Goal: Information Seeking & Learning: Check status

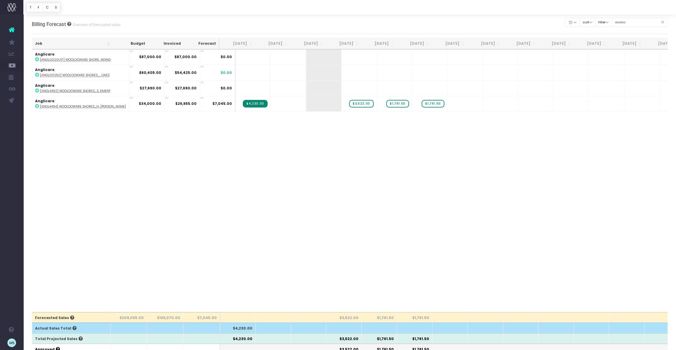
click at [662, 22] on icon at bounding box center [662, 22] width 10 height 12
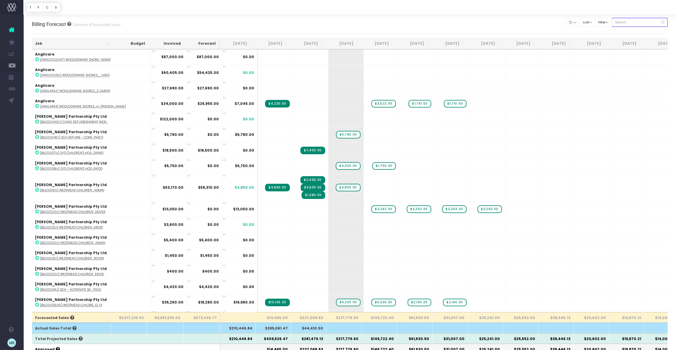
click at [638, 21] on input "text" at bounding box center [640, 22] width 56 height 9
type input "westmead"
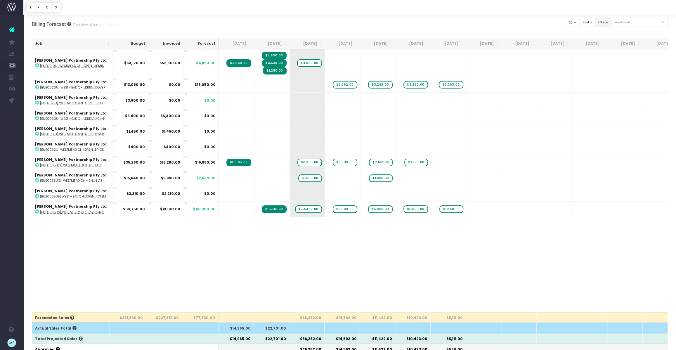
click at [610, 21] on button "filter" at bounding box center [603, 22] width 17 height 9
click at [606, 39] on span at bounding box center [602, 40] width 5 height 5
click at [610, 39] on input "All" at bounding box center [611, 39] width 4 height 4
checkbox input "false"
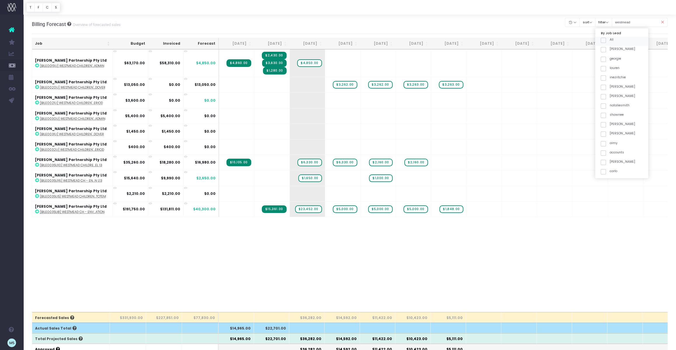
checkbox input "false"
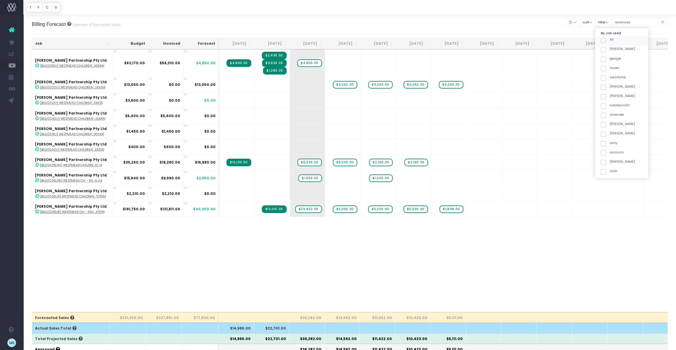
checkbox input "false"
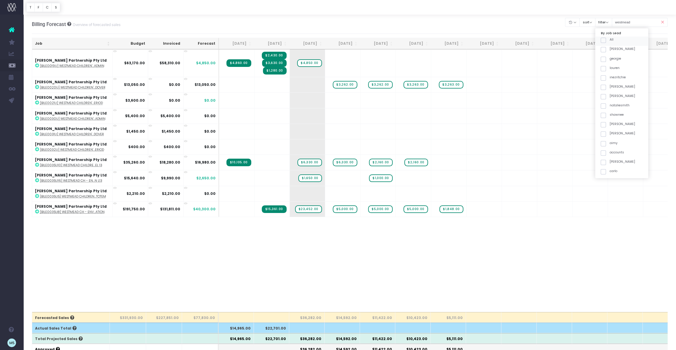
checkbox input "false"
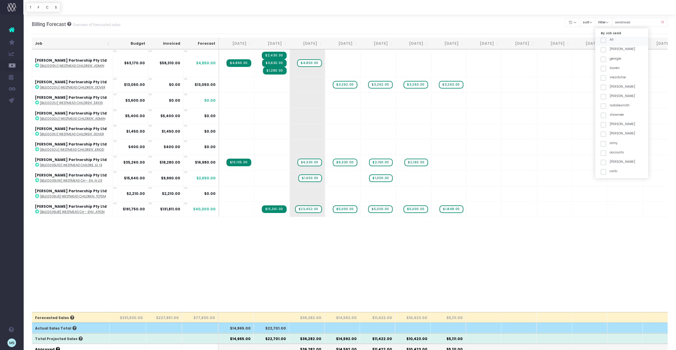
checkbox input "false"
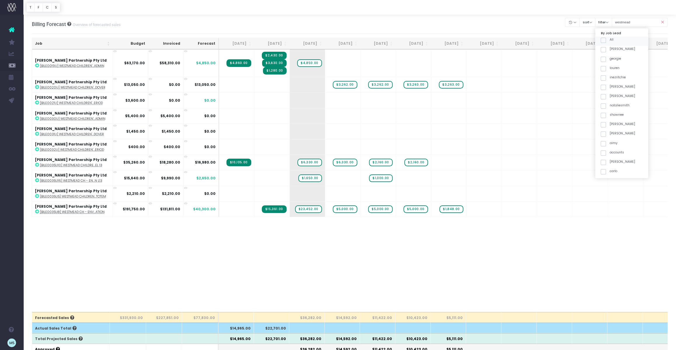
checkbox input "false"
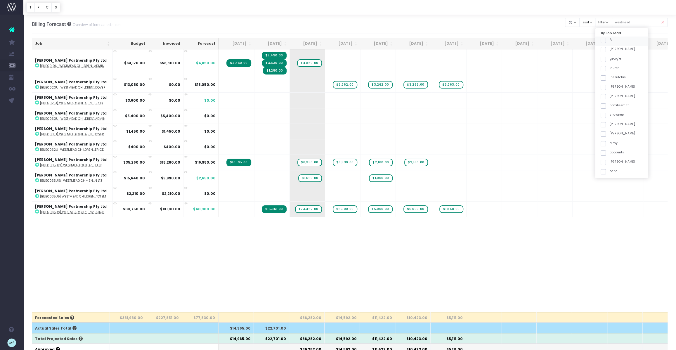
checkbox input "false"
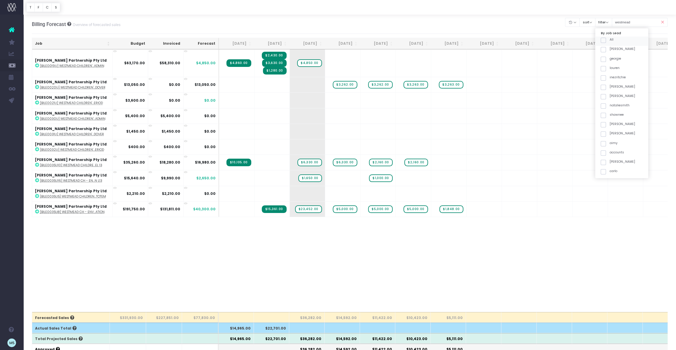
checkbox input "false"
click at [612, 21] on button "filter" at bounding box center [603, 22] width 17 height 9
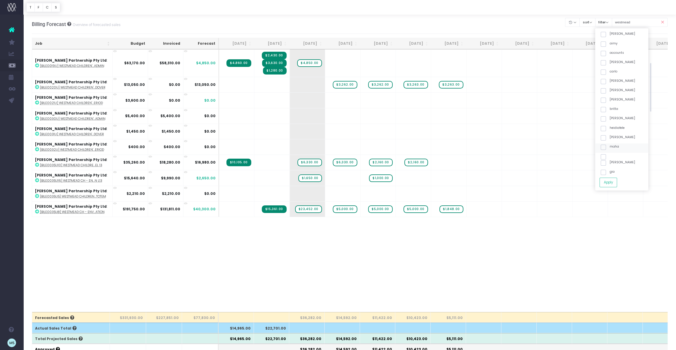
click at [606, 147] on span at bounding box center [602, 147] width 5 height 5
click at [610, 147] on input "maha" at bounding box center [611, 146] width 4 height 4
checkbox input "true"
click at [617, 181] on button "Apply" at bounding box center [608, 183] width 18 height 10
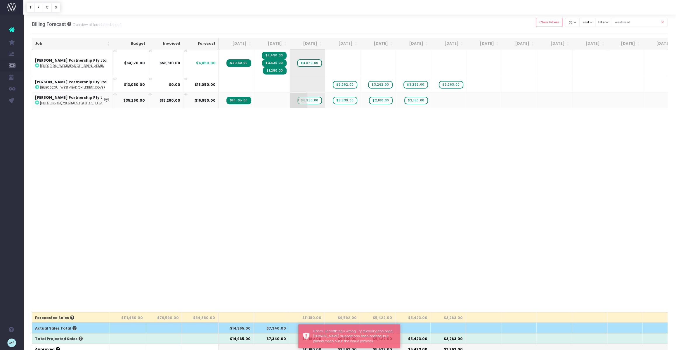
click at [310, 103] on span "$6,330.00" at bounding box center [309, 101] width 24 height 8
click at [311, 99] on span "$6,330.00" at bounding box center [309, 101] width 24 height 8
click at [306, 101] on span "+" at bounding box center [299, 100] width 18 height 15
click at [347, 148] on div "Job Budget Invoiced Forecast [DATE] Sep [DATE] Nov [DATE] Jan [DATE] Mar [DATE]…" at bounding box center [350, 180] width 636 height 263
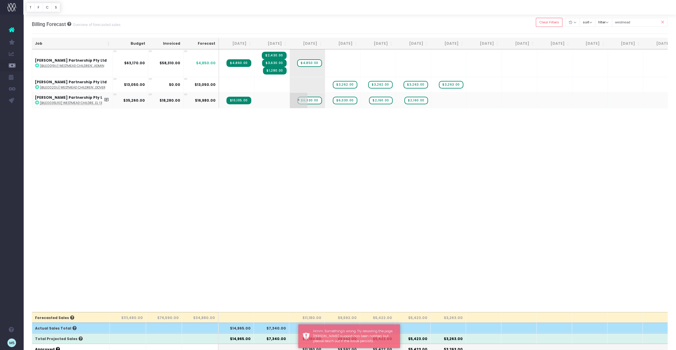
click at [305, 99] on span "+" at bounding box center [299, 100] width 18 height 15
click at [298, 100] on span "+" at bounding box center [299, 100] width 18 height 15
click at [309, 99] on span "$6,330.00" at bounding box center [309, 101] width 24 height 8
click at [370, 165] on body "Oh my... this is bad. [PERSON_NAME] wasn't able to load this page. Please conta…" at bounding box center [338, 175] width 676 height 350
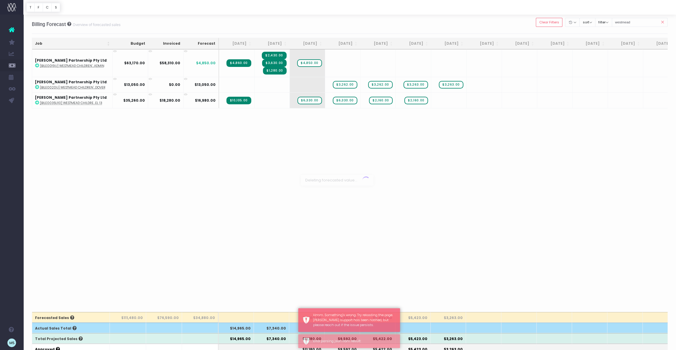
click at [349, 125] on div at bounding box center [338, 175] width 676 height 350
click at [312, 102] on span "$6,330.00" at bounding box center [309, 101] width 24 height 8
click at [376, 142] on body "Oh my... this is bad. [PERSON_NAME] wasn't able to load this page. Please conta…" at bounding box center [338, 175] width 676 height 350
click at [308, 99] on div at bounding box center [338, 175] width 676 height 350
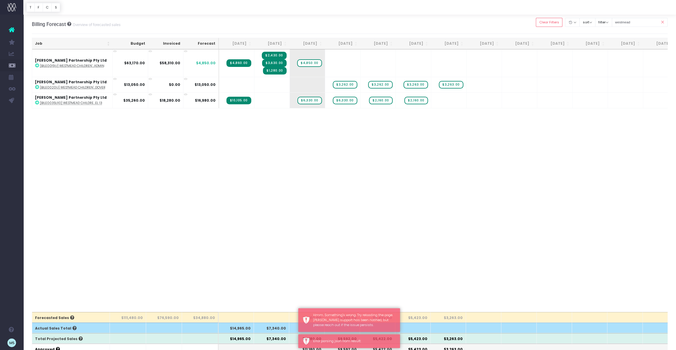
click at [308, 99] on span "$6,330.00" at bounding box center [309, 101] width 24 height 8
drag, startPoint x: 391, startPoint y: 158, endPoint x: 368, endPoint y: 133, distance: 34.5
click at [390, 157] on div at bounding box center [338, 175] width 676 height 350
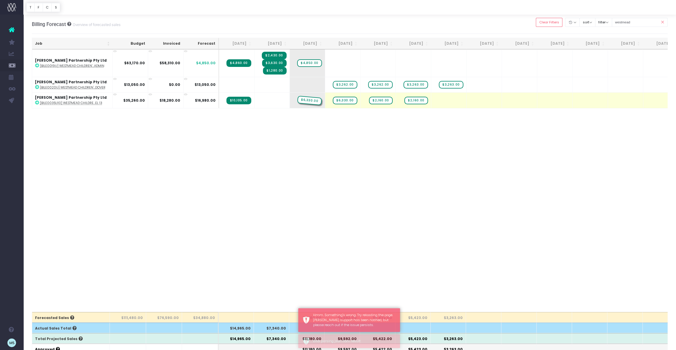
drag, startPoint x: 309, startPoint y: 98, endPoint x: 305, endPoint y: 108, distance: 11.0
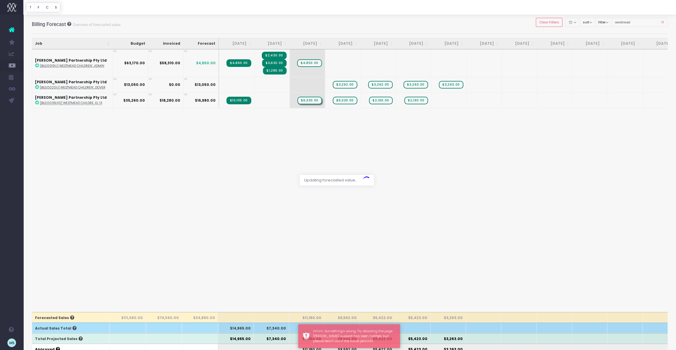
click at [306, 101] on div at bounding box center [338, 175] width 676 height 350
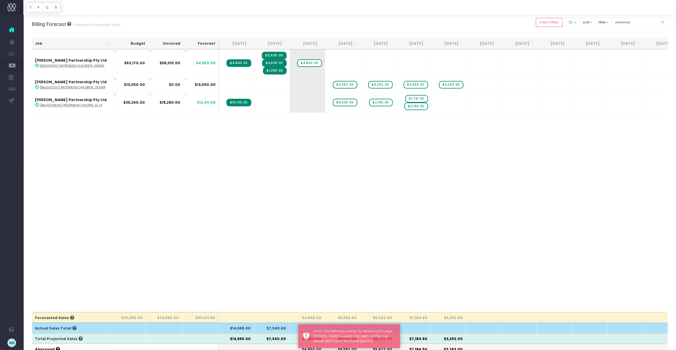
drag, startPoint x: 380, startPoint y: 142, endPoint x: 385, endPoint y: 147, distance: 6.6
click at [381, 142] on div "Job Budget Invoiced Forecast [DATE] Sep [DATE] Nov [DATE] Jan [DATE] Mar [DATE]…" at bounding box center [350, 180] width 636 height 263
click at [415, 107] on span "$2,160.00" at bounding box center [415, 107] width 23 height 8
click at [417, 109] on span "$2,160.00" at bounding box center [415, 107] width 23 height 8
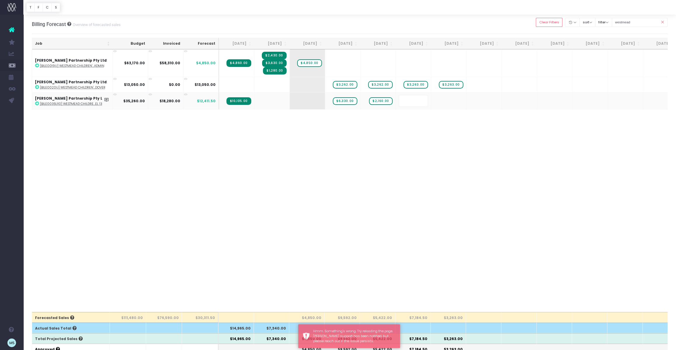
click at [478, 134] on body "Oh my... this is bad. [PERSON_NAME] wasn't able to load this page. Please conta…" at bounding box center [338, 175] width 676 height 350
click at [419, 107] on span "$2,160.00" at bounding box center [415, 107] width 23 height 8
click at [404, 105] on span "+" at bounding box center [405, 103] width 18 height 20
drag, startPoint x: 405, startPoint y: 105, endPoint x: 411, endPoint y: 107, distance: 5.8
click at [411, 107] on span "+" at bounding box center [405, 103] width 18 height 20
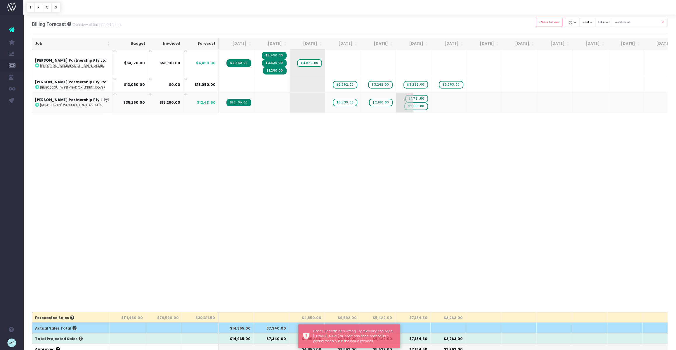
click at [427, 107] on span "$2,160.00" at bounding box center [415, 107] width 23 height 8
click at [428, 105] on td "+ $1,761.50 $2,160.00" at bounding box center [413, 102] width 35 height 20
click at [423, 107] on span "$2,160.00" at bounding box center [415, 107] width 23 height 8
click at [414, 109] on span "$2,160.00" at bounding box center [415, 107] width 23 height 8
click at [418, 110] on td "+ $1,761.50 $1,761.50" at bounding box center [413, 102] width 35 height 20
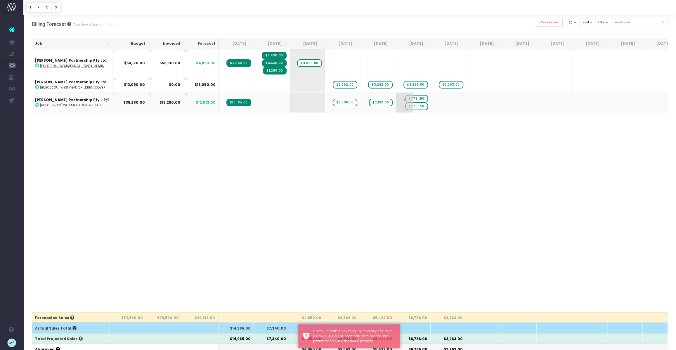
click at [418, 109] on span "$1,761.50" at bounding box center [416, 107] width 22 height 8
click at [436, 134] on body "Oh my... this is bad. [PERSON_NAME] wasn't able to load this page. Please conta…" at bounding box center [338, 175] width 676 height 350
click at [418, 108] on span "$1,761.50" at bounding box center [416, 107] width 22 height 8
click at [427, 107] on span "$1,761.50" at bounding box center [416, 107] width 22 height 8
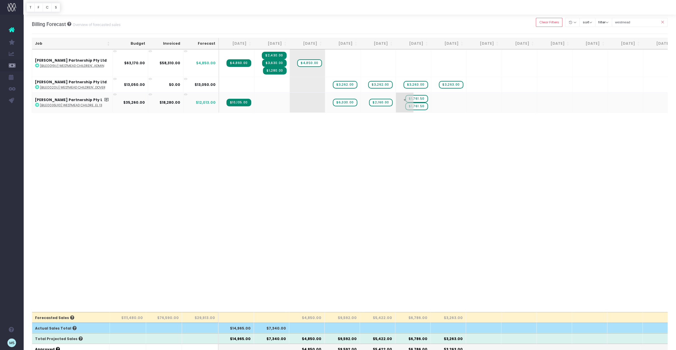
click at [427, 107] on span "$1,761.50" at bounding box center [416, 107] width 22 height 8
click at [437, 123] on body "Oh my... this is bad. [PERSON_NAME] wasn't able to load this page. Please conta…" at bounding box center [338, 175] width 676 height 350
click at [409, 110] on span "+" at bounding box center [405, 103] width 18 height 20
drag, startPoint x: 407, startPoint y: 109, endPoint x: 456, endPoint y: 110, distance: 49.1
click at [456, 110] on tr "[PERSON_NAME] Partnership Pty Ltd : [BILE0035U10] Westmead Childre...el 13 $35,…" at bounding box center [373, 102] width 682 height 20
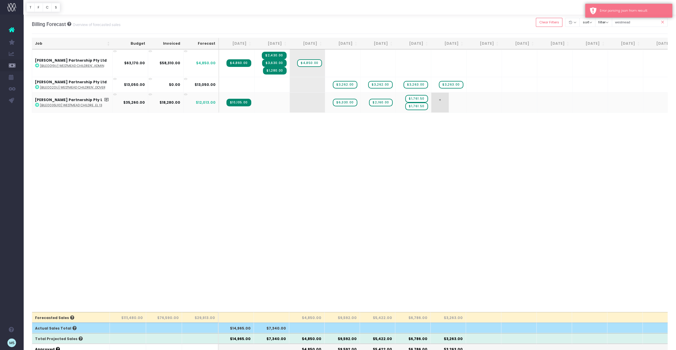
click at [444, 109] on span "+" at bounding box center [440, 103] width 18 height 20
click at [421, 107] on span "$1,761.50" at bounding box center [416, 107] width 22 height 8
click at [461, 144] on div "Job Budget Invoiced Forecast [DATE] Sep [DATE] Nov [DATE] Jan [DATE] Mar [DATE]…" at bounding box center [350, 180] width 636 height 263
drag, startPoint x: 427, startPoint y: 105, endPoint x: 461, endPoint y: 103, distance: 34.2
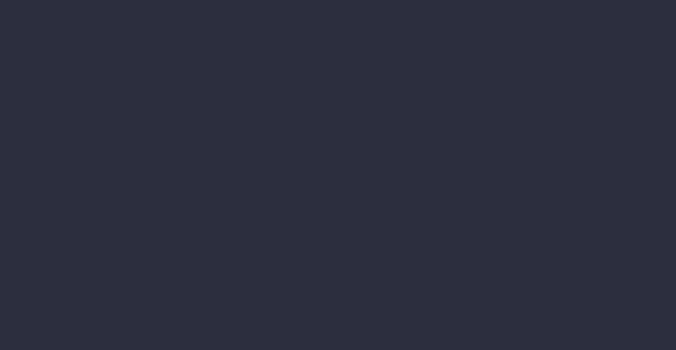
click at [96, 106] on li "Cashflow" at bounding box center [59, 101] width 73 height 12
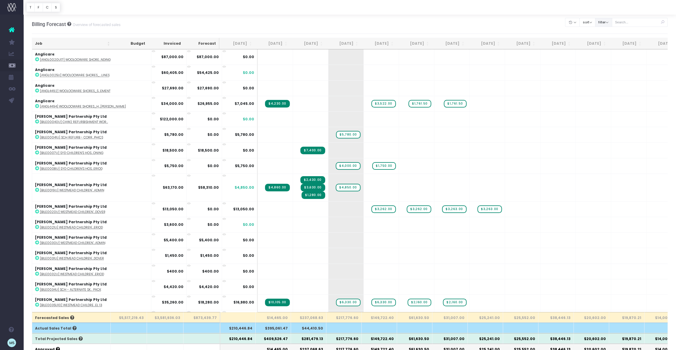
click at [612, 23] on button "filter" at bounding box center [603, 22] width 17 height 9
click at [606, 39] on span at bounding box center [602, 40] width 5 height 5
click at [612, 39] on input "All" at bounding box center [611, 39] width 4 height 4
checkbox input "false"
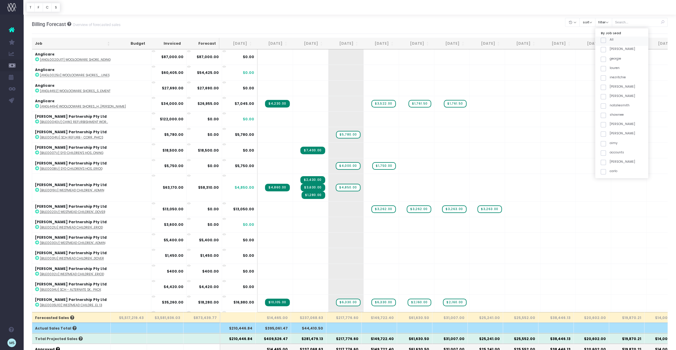
checkbox input "false"
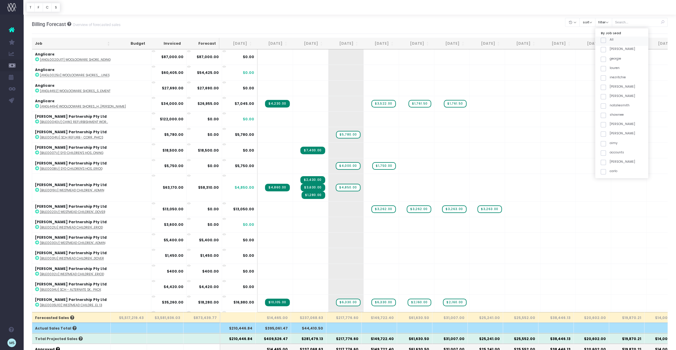
checkbox input "false"
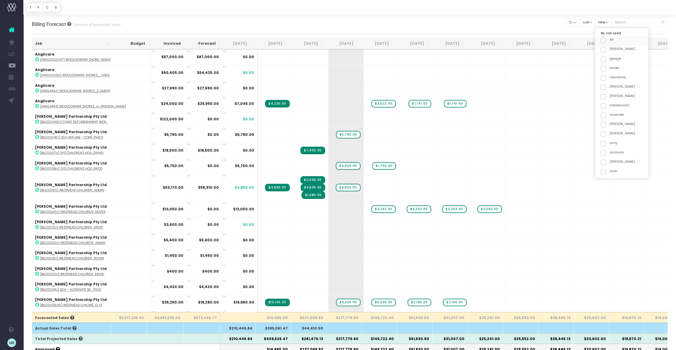
checkbox input "false"
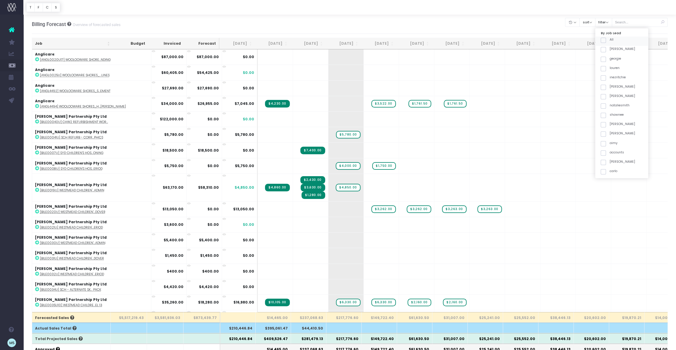
checkbox input "false"
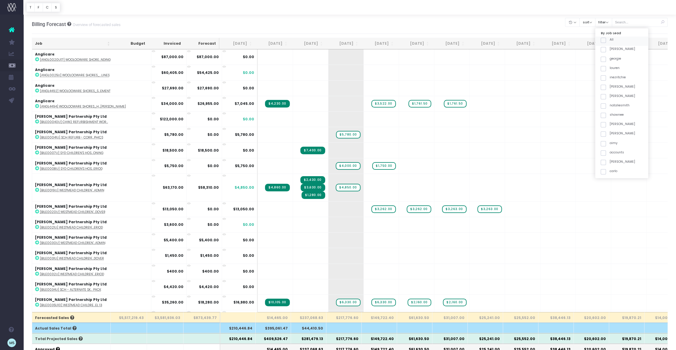
checkbox input "false"
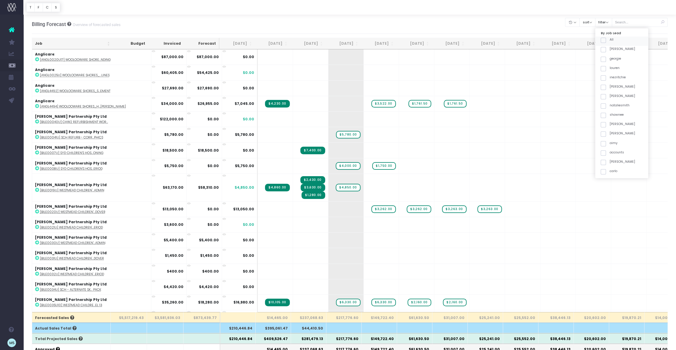
checkbox input "false"
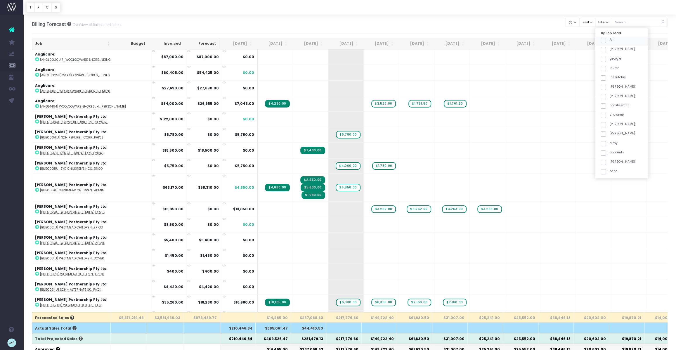
checkbox input "false"
click at [606, 172] on span at bounding box center [602, 173] width 5 height 5
click at [612, 172] on input "maha" at bounding box center [611, 173] width 4 height 4
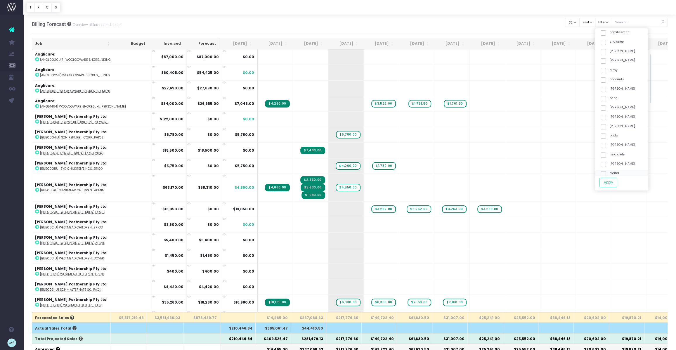
checkbox input "true"
click at [617, 182] on button "Apply" at bounding box center [608, 183] width 18 height 10
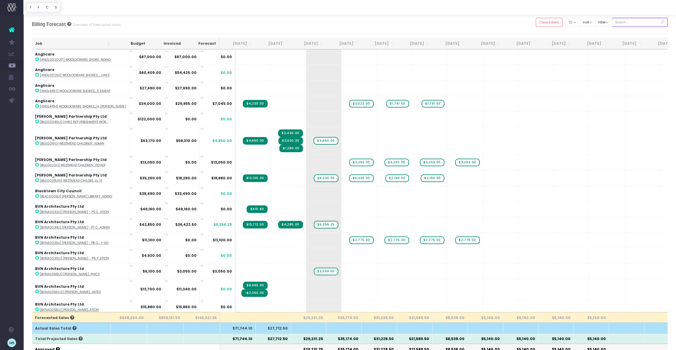
click at [647, 21] on input "text" at bounding box center [640, 22] width 56 height 9
type input "westmead"
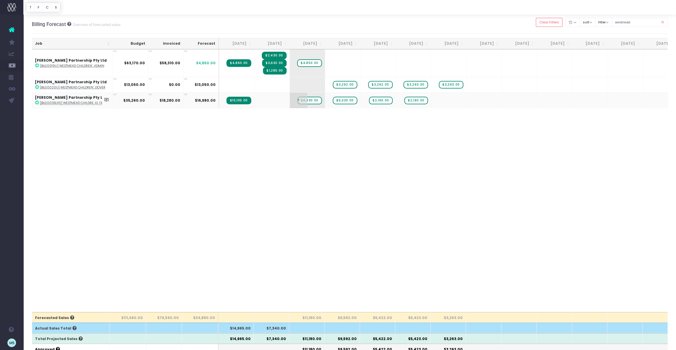
click at [315, 100] on span "$6,330.00" at bounding box center [309, 101] width 24 height 8
click at [351, 150] on body "Oh my... this is bad. [PERSON_NAME] wasn't able to load this page. Please conta…" at bounding box center [338, 175] width 676 height 350
click at [416, 102] on span "$2,160.00" at bounding box center [415, 101] width 23 height 8
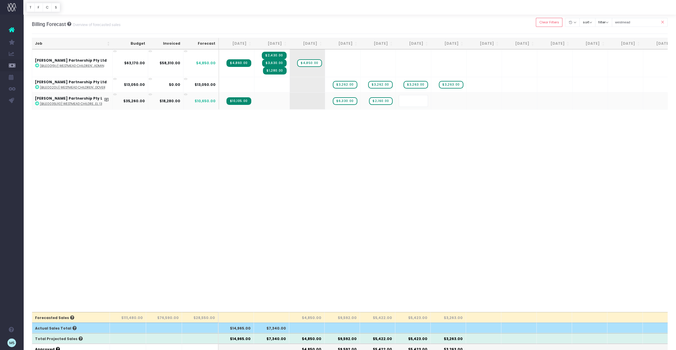
click at [466, 139] on body "Oh my... this is bad. [PERSON_NAME] wasn't able to load this page. Please conta…" at bounding box center [338, 175] width 676 height 350
click at [386, 101] on span "$2,160.00" at bounding box center [380, 101] width 23 height 8
click at [461, 155] on body "Oh my... this is bad. [PERSON_NAME] wasn't able to load this page. Please conta…" at bounding box center [338, 175] width 676 height 350
click at [374, 102] on span "+" at bounding box center [369, 100] width 18 height 15
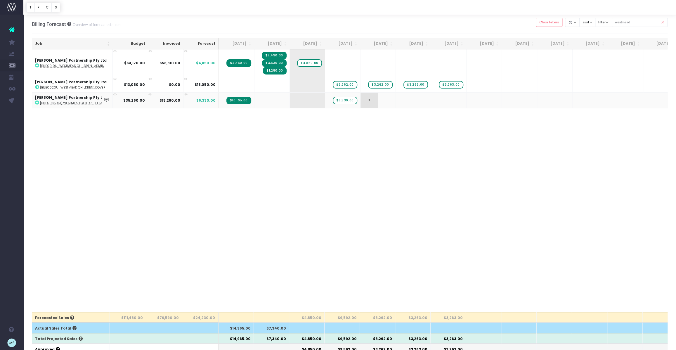
click at [374, 102] on span "+" at bounding box center [369, 100] width 18 height 15
type input "3263"
click at [424, 148] on body "Oh my... this is bad. [PERSON_NAME] wasn't able to load this page. Please conta…" at bounding box center [338, 175] width 676 height 350
click at [411, 100] on span "+" at bounding box center [405, 100] width 18 height 15
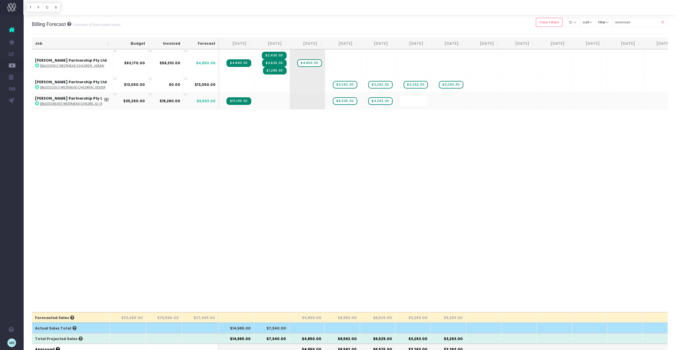
click at [456, 143] on div "Job Budget Invoiced Forecast Aug 25 Sep 25 Oct 25 Nov 25 Dec 25 Jan 26 Feb 26 M…" at bounding box center [350, 180] width 636 height 263
click at [303, 99] on span "+" at bounding box center [299, 100] width 18 height 15
type input "6330"
click at [398, 178] on body "Oh my... this is bad. [PERSON_NAME] wasn't able to load this page. Please conta…" at bounding box center [338, 175] width 676 height 350
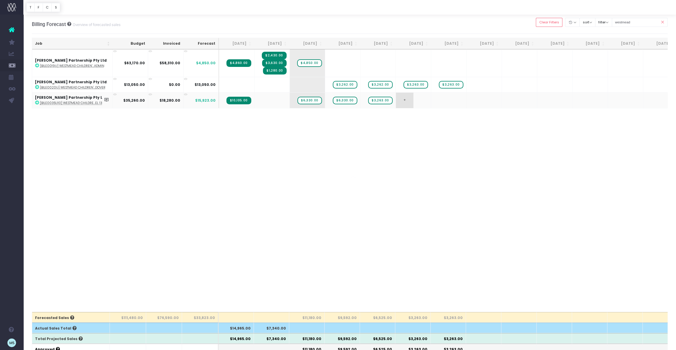
click at [411, 101] on span "+" at bounding box center [405, 100] width 18 height 15
click at [377, 145] on div "Job Budget Invoiced Forecast Aug 25 Sep 25 Oct 25 Nov 25 Dec 25 Jan 26 Feb 26 M…" at bounding box center [350, 180] width 636 height 263
click at [385, 100] on span "$3,263.00" at bounding box center [380, 101] width 24 height 8
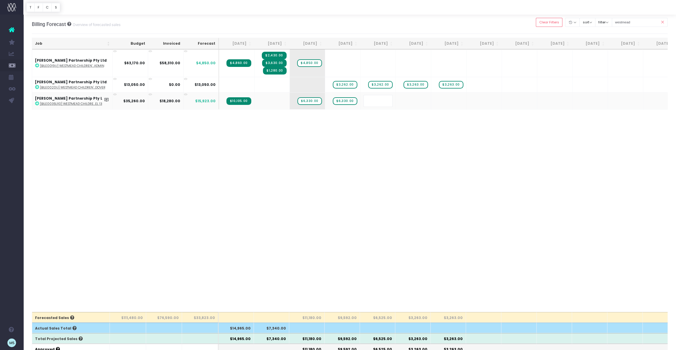
click at [403, 153] on body "Oh my... this is bad. [PERSON_NAME] wasn't able to load this page. Please conta…" at bounding box center [338, 175] width 676 height 350
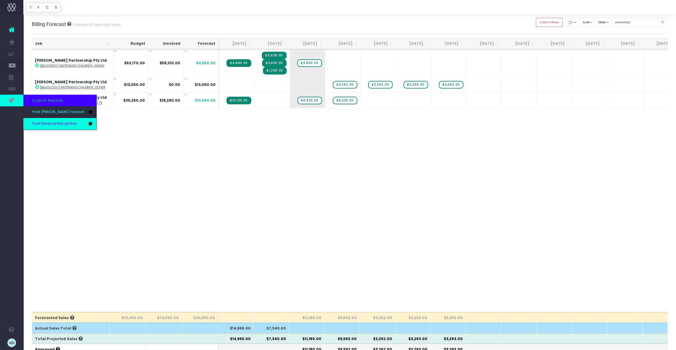
click at [47, 121] on span "Frost Revenue Recognition" at bounding box center [54, 123] width 45 height 5
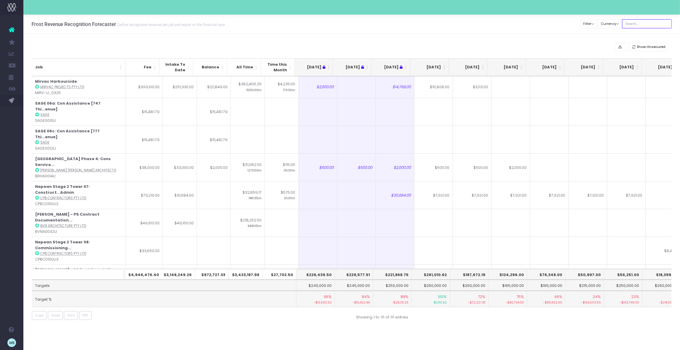
click at [643, 23] on input "text" at bounding box center [647, 23] width 50 height 9
type input "westmead"
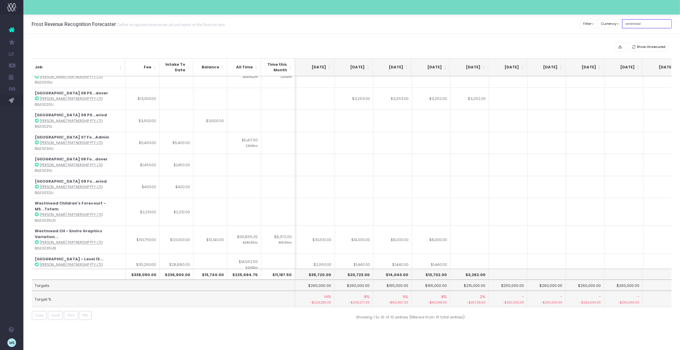
scroll to position [37, 115]
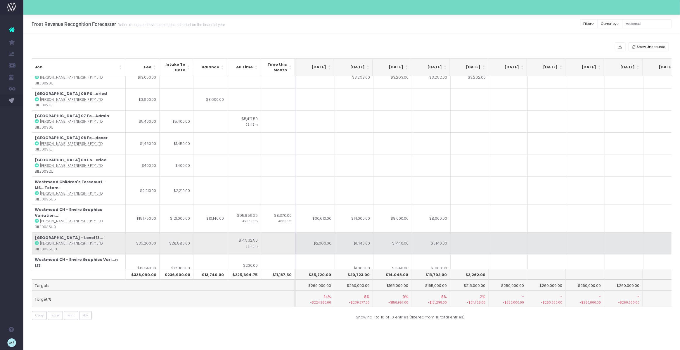
click at [37, 241] on icon at bounding box center [37, 243] width 4 height 4
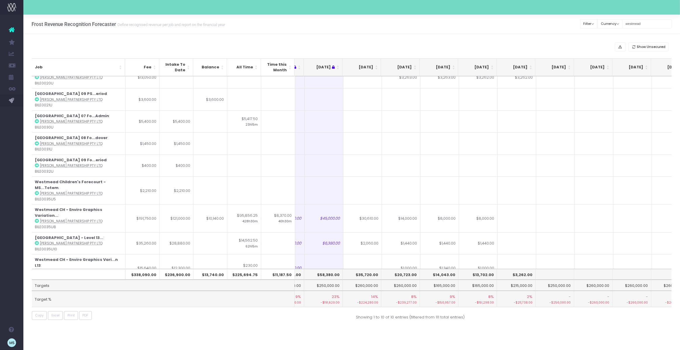
scroll to position [37, 85]
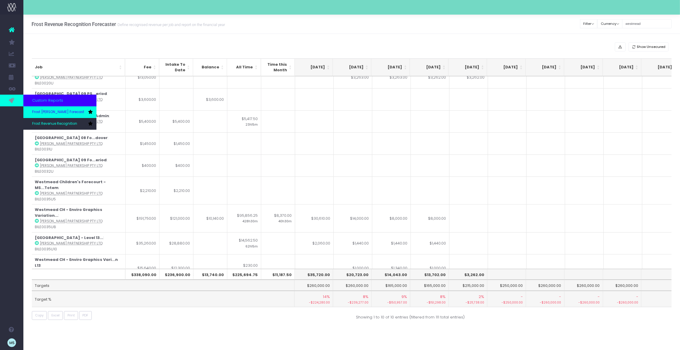
click at [41, 114] on span "Frost [PERSON_NAME] Forecast" at bounding box center [58, 112] width 52 height 5
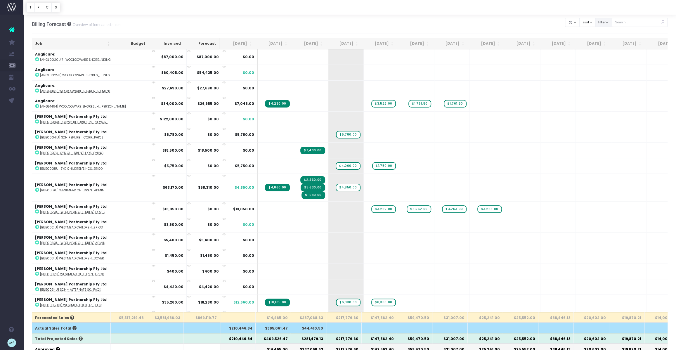
click at [612, 22] on button "filter" at bounding box center [603, 22] width 17 height 9
click at [606, 40] on span at bounding box center [602, 40] width 5 height 5
click at [610, 40] on input "All" at bounding box center [611, 39] width 4 height 4
checkbox input "false"
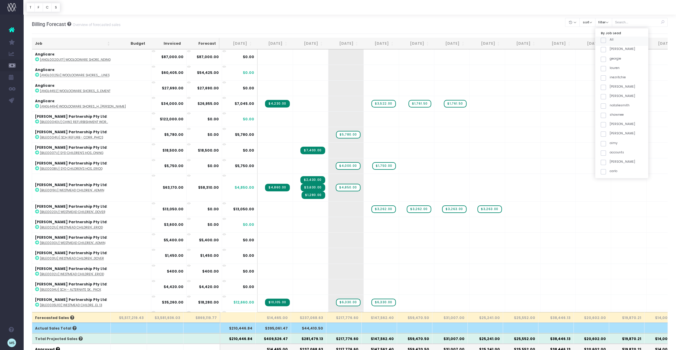
checkbox input "false"
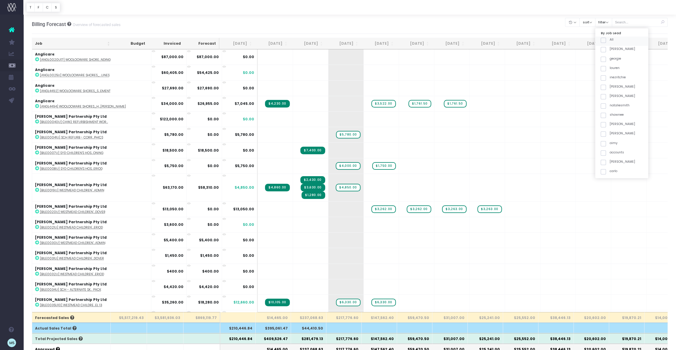
checkbox input "false"
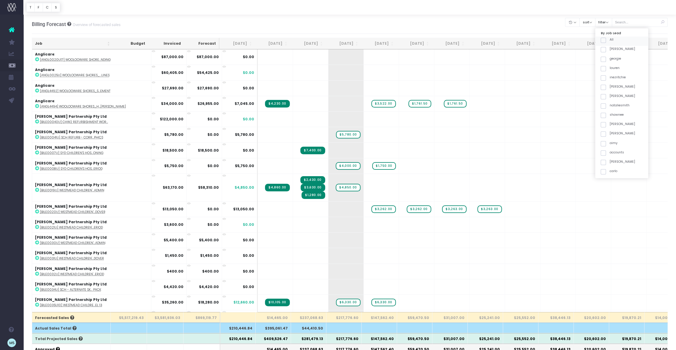
checkbox input "false"
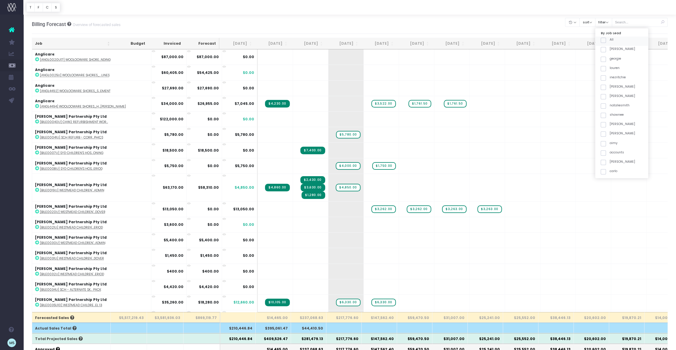
checkbox input "false"
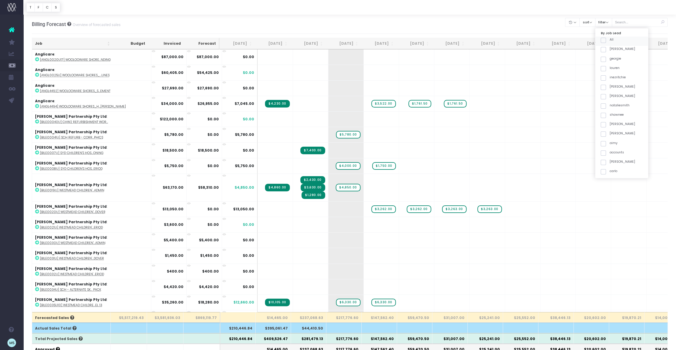
checkbox input "false"
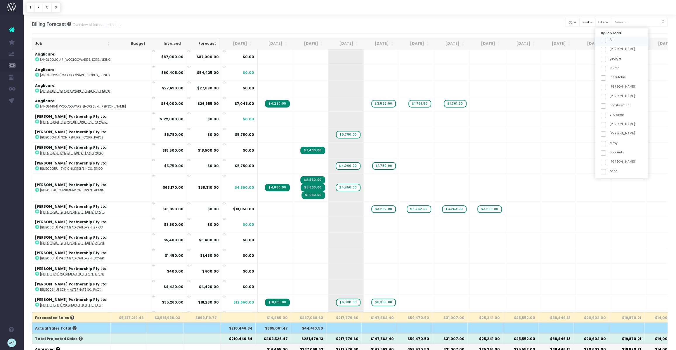
checkbox input "false"
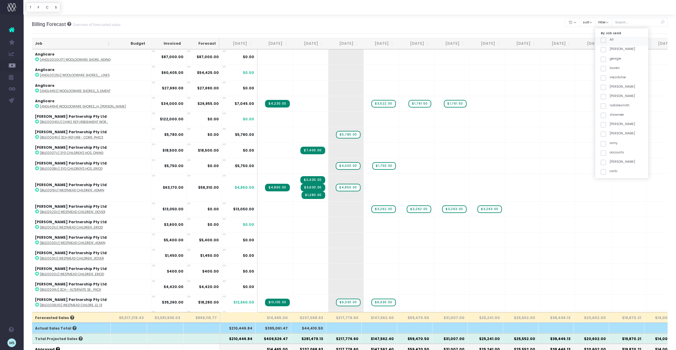
checkbox input "false"
click at [606, 129] on span at bounding box center [602, 130] width 5 height 5
click at [612, 129] on input "maha" at bounding box center [611, 129] width 4 height 4
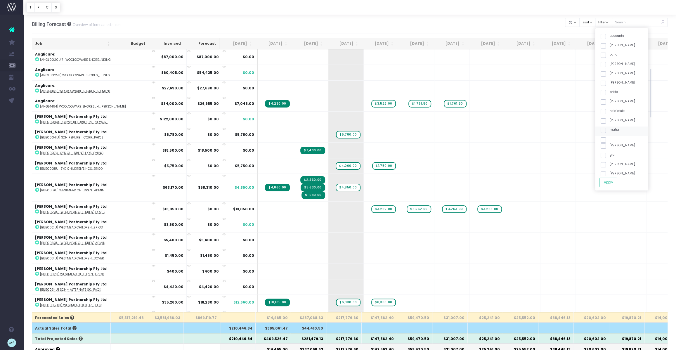
checkbox input "true"
click at [617, 183] on button "Apply" at bounding box center [608, 183] width 18 height 10
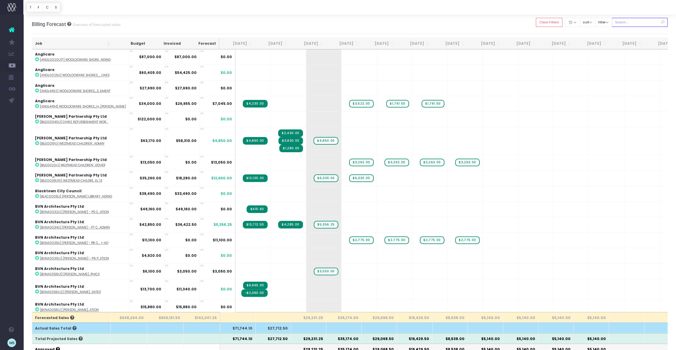
click at [633, 23] on input "text" at bounding box center [640, 22] width 56 height 9
type input "westmead"
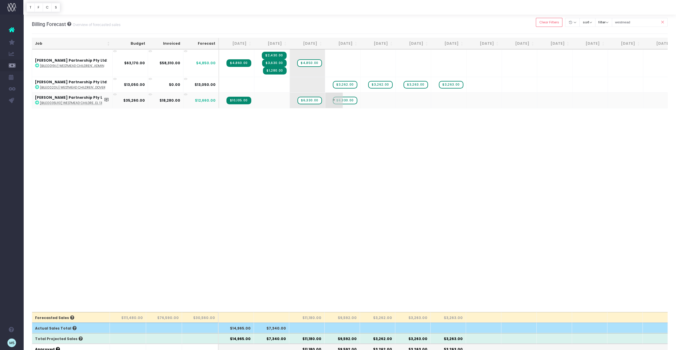
click at [349, 100] on span "$6,330.00" at bounding box center [345, 101] width 24 height 8
click at [383, 152] on body "Oh my... this is bad. [PERSON_NAME] wasn't able to load this page. Please conta…" at bounding box center [338, 175] width 676 height 350
click at [404, 100] on span "+" at bounding box center [405, 100] width 18 height 15
click at [405, 100] on span "+" at bounding box center [405, 100] width 18 height 15
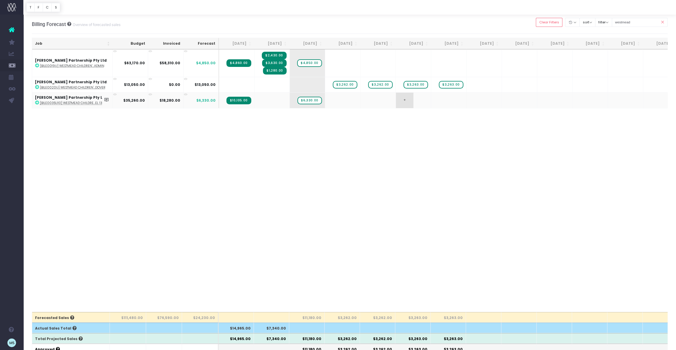
click at [405, 100] on span "+" at bounding box center [405, 100] width 18 height 15
type input "4320"
click at [483, 169] on body "Oh my... this is bad. [PERSON_NAME] wasn't able to load this page. Please conta…" at bounding box center [338, 175] width 676 height 350
click at [336, 100] on span "+" at bounding box center [334, 100] width 18 height 15
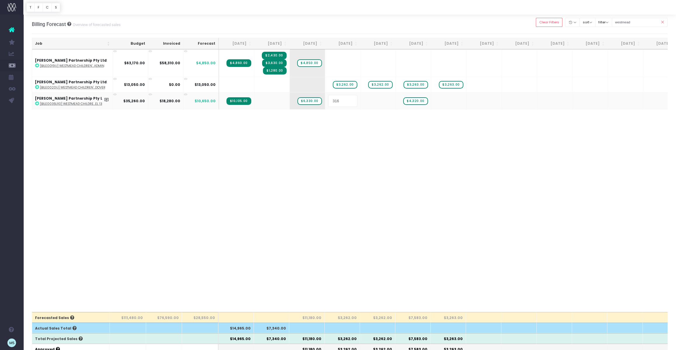
type input "3165"
click at [376, 129] on body "Oh my... this is bad. [PERSON_NAME] wasn't able to load this page. Please conta…" at bounding box center [338, 175] width 676 height 350
click at [381, 99] on td "+" at bounding box center [377, 99] width 35 height 15
click at [374, 100] on span "+" at bounding box center [369, 100] width 18 height 15
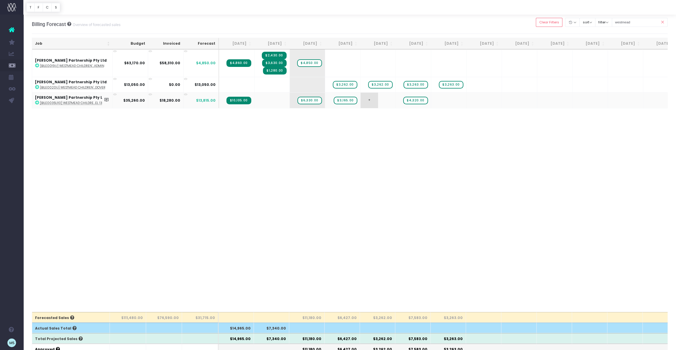
click at [374, 100] on span "+" at bounding box center [369, 100] width 18 height 15
click at [496, 219] on body "Oh my... this is bad. [PERSON_NAME] wasn't able to load this page. Please conta…" at bounding box center [338, 175] width 676 height 350
